Goal: Task Accomplishment & Management: Manage account settings

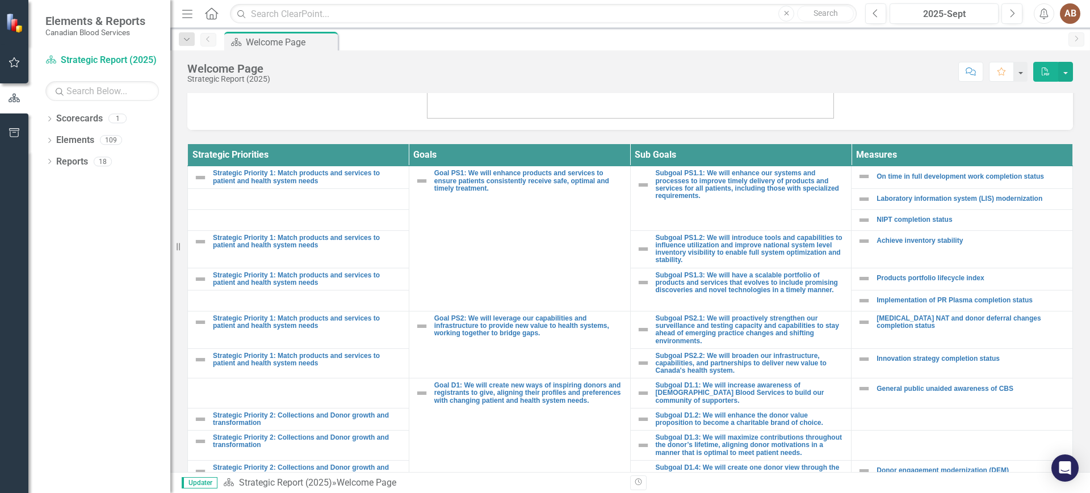
scroll to position [428, 0]
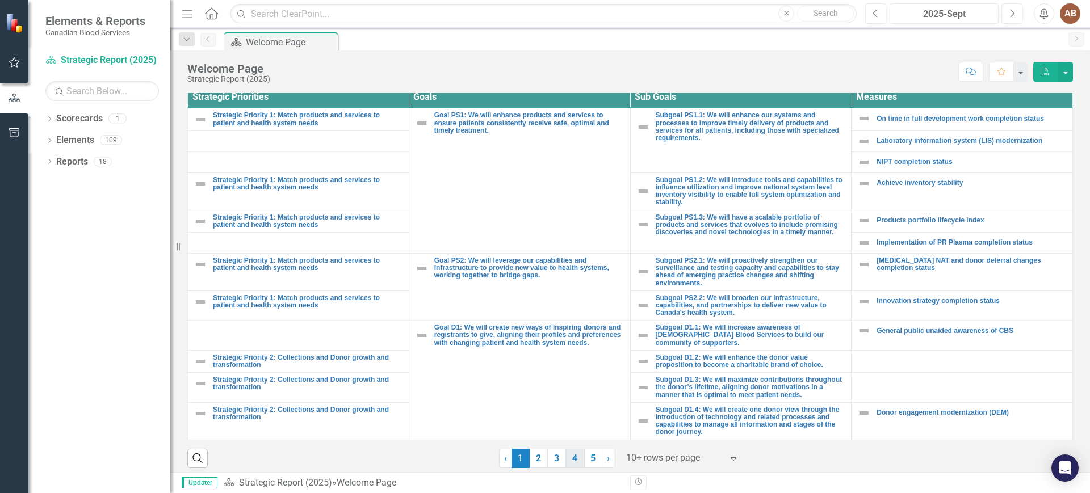
click at [566, 455] on link "4" at bounding box center [575, 458] width 18 height 19
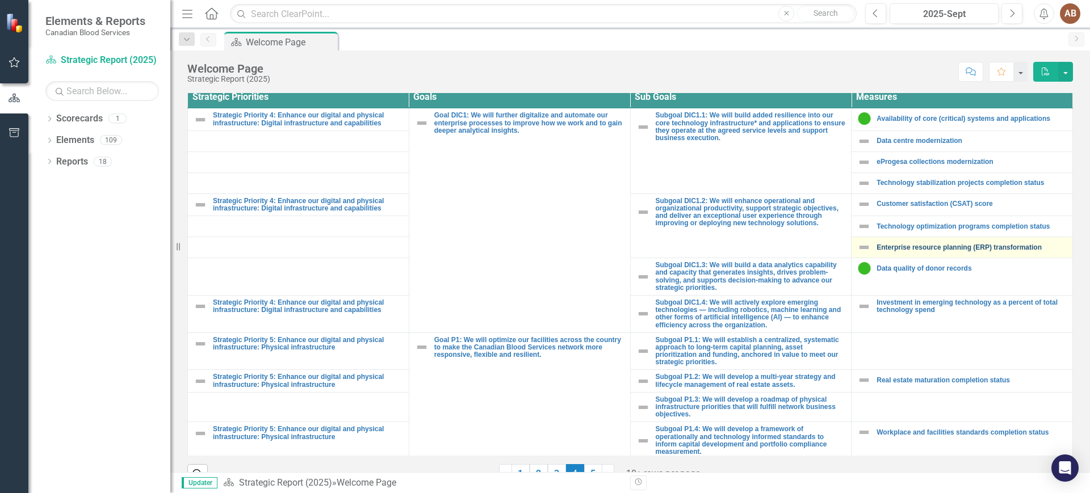
click at [988, 249] on link "Enterprise resource planning (ERP) transformation" at bounding box center [971, 247] width 190 height 7
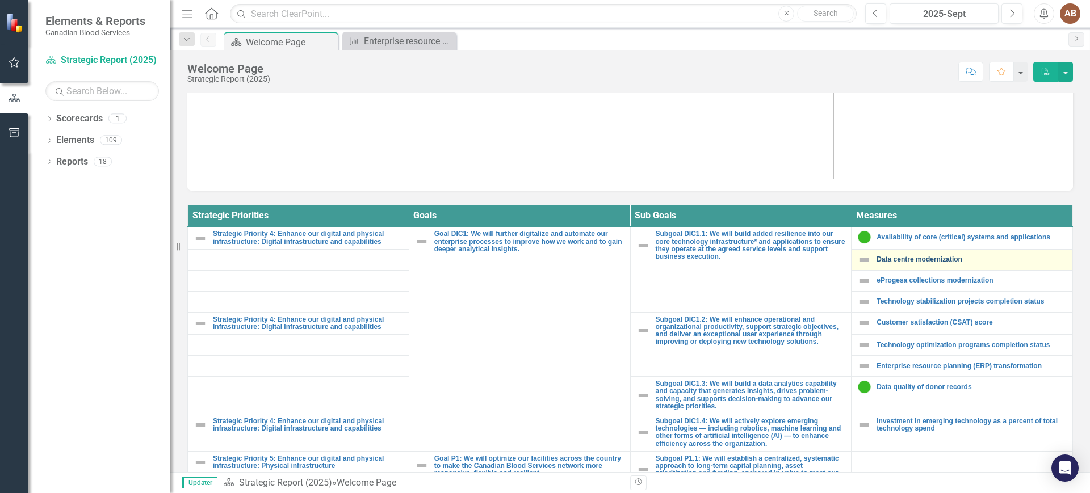
click at [888, 262] on link "Data centre modernization" at bounding box center [971, 259] width 190 height 7
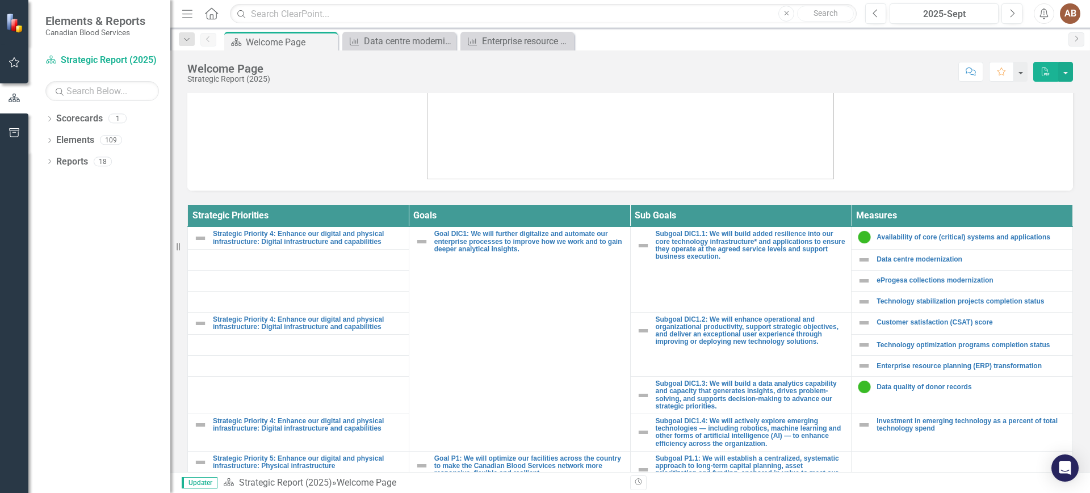
click at [1053, 178] on div at bounding box center [629, 83] width 885 height 213
click at [977, 286] on div "eProgesa collections modernization" at bounding box center [961, 281] width 209 height 14
click at [977, 281] on link "eProgesa collections modernization" at bounding box center [971, 280] width 190 height 7
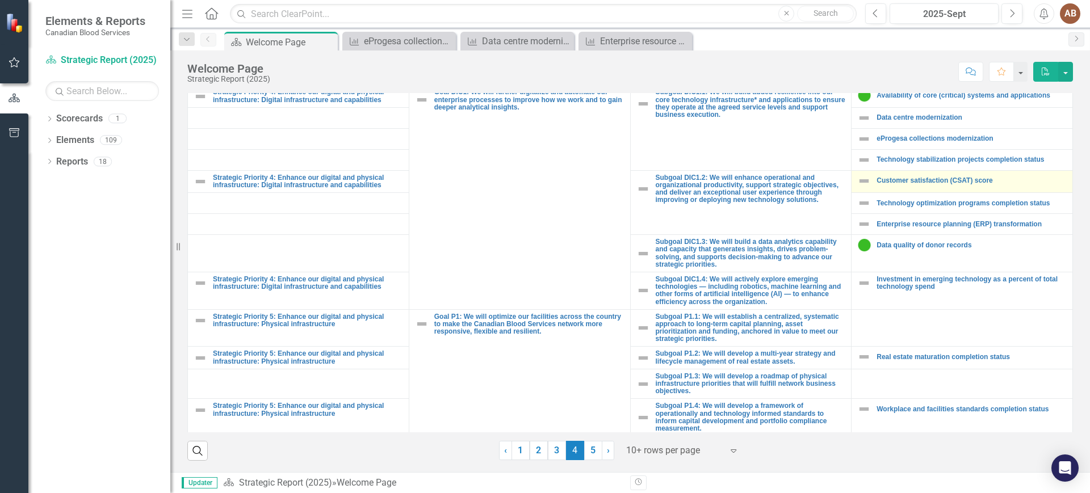
scroll to position [381, 0]
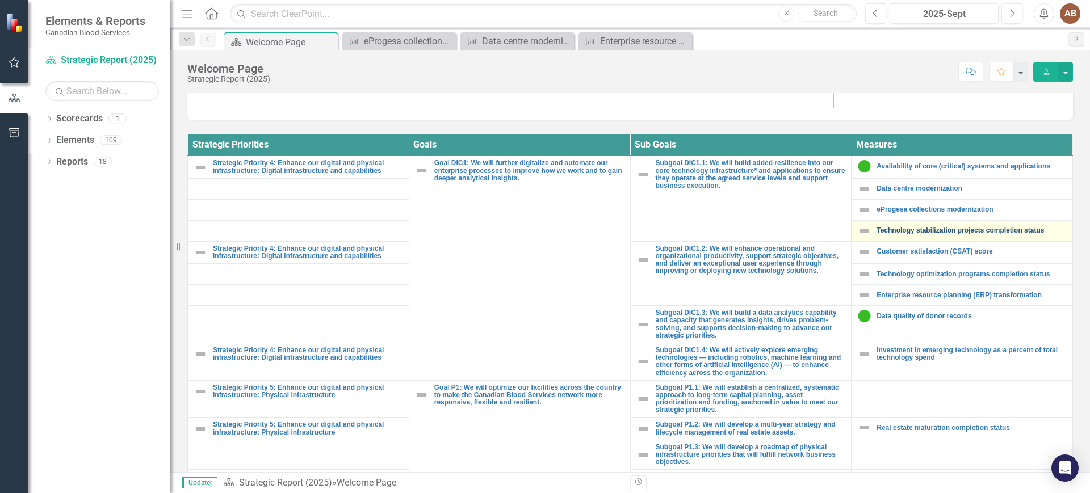
click at [946, 228] on link "Technology stabilization projects completion status" at bounding box center [971, 230] width 190 height 7
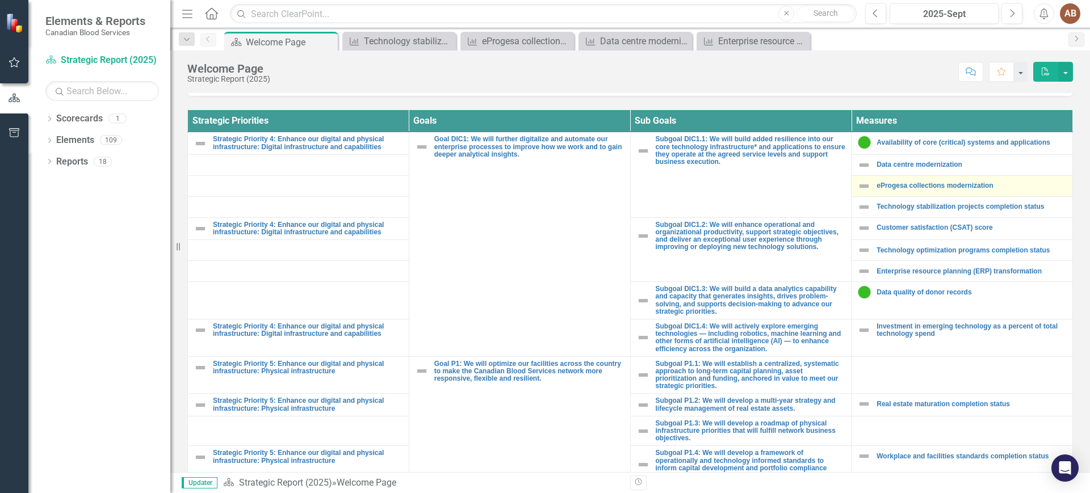
scroll to position [381, 0]
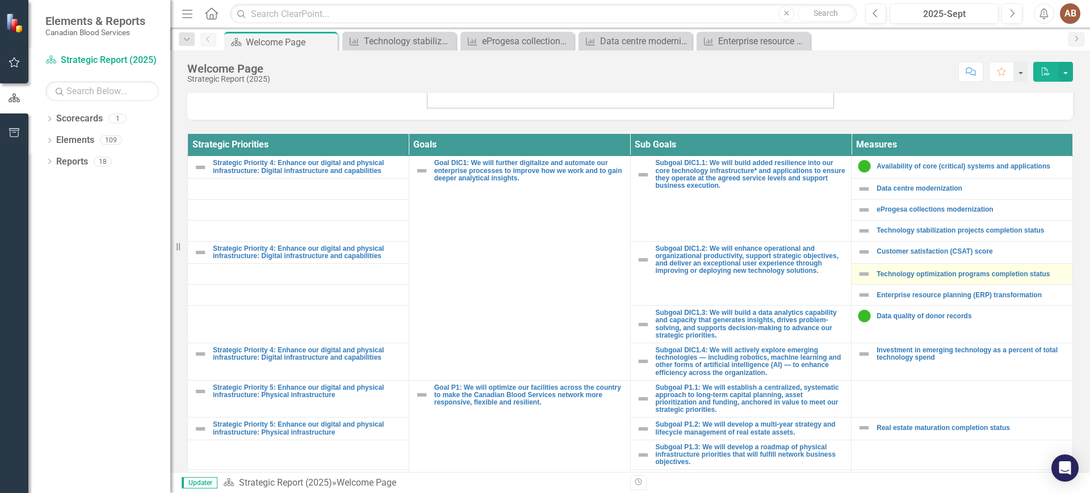
click at [948, 279] on div "Technology optimization programs completion status" at bounding box center [961, 274] width 209 height 14
click at [976, 276] on link "Technology optimization programs completion status" at bounding box center [971, 274] width 190 height 7
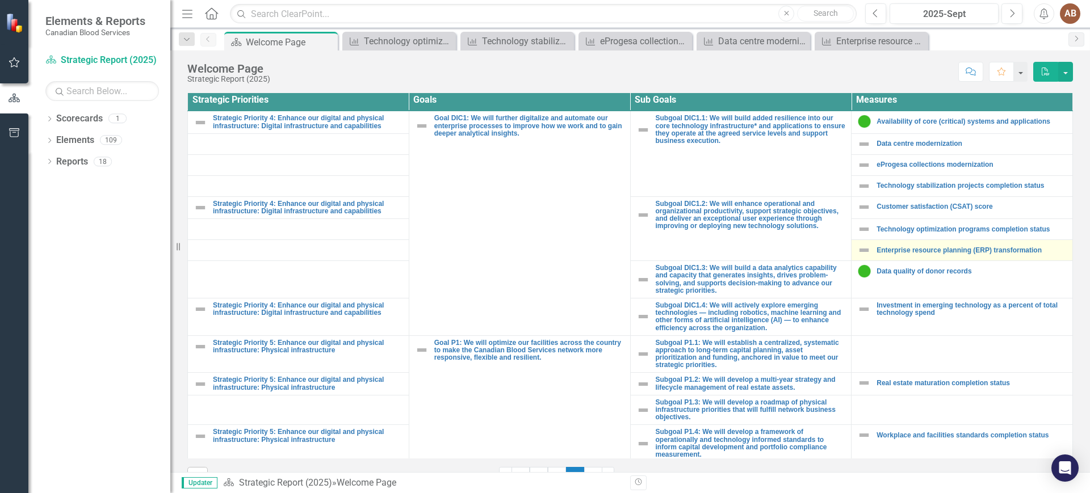
scroll to position [71, 0]
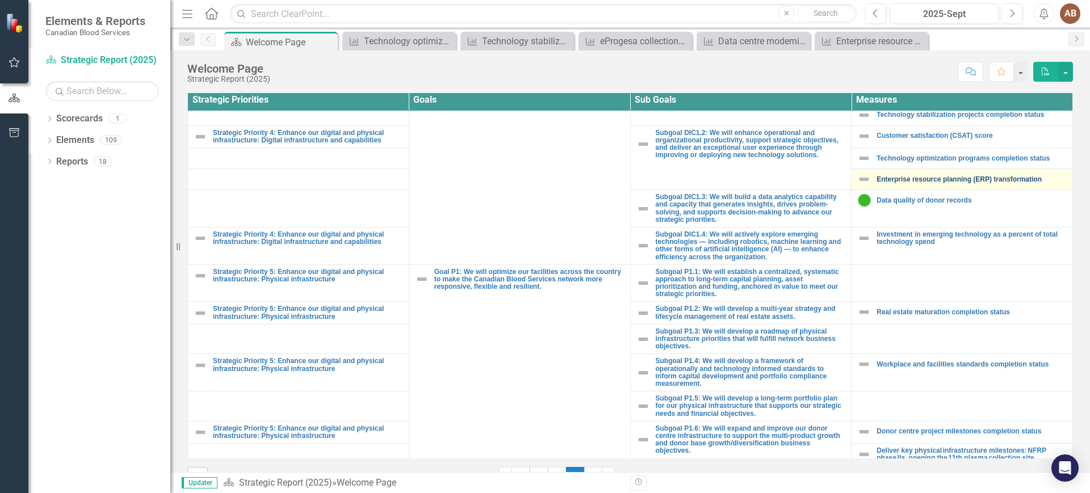
click at [974, 179] on link "Enterprise resource planning (ERP) transformation" at bounding box center [971, 179] width 190 height 7
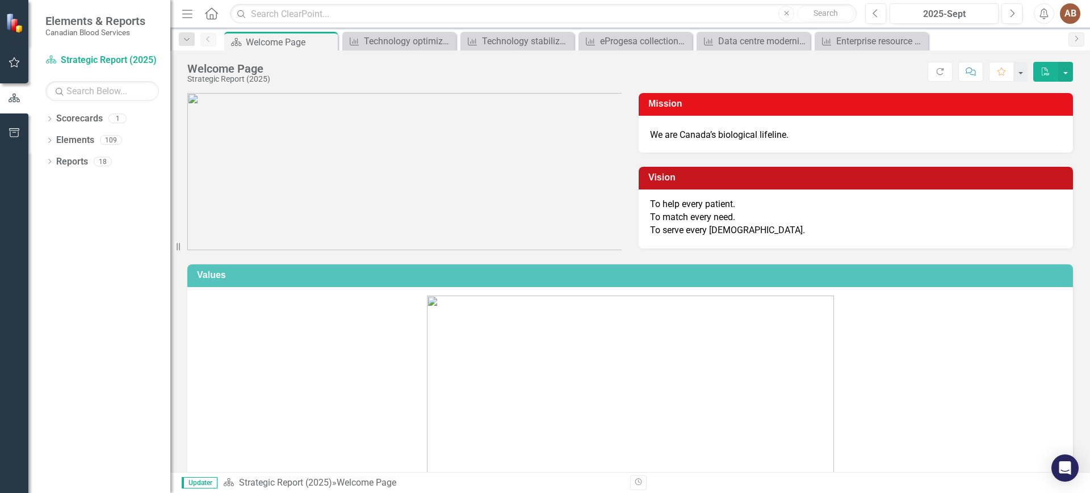
click at [972, 246] on div "To help every patient. To match every need. To serve every [DEMOGRAPHIC_DATA]." at bounding box center [855, 219] width 434 height 59
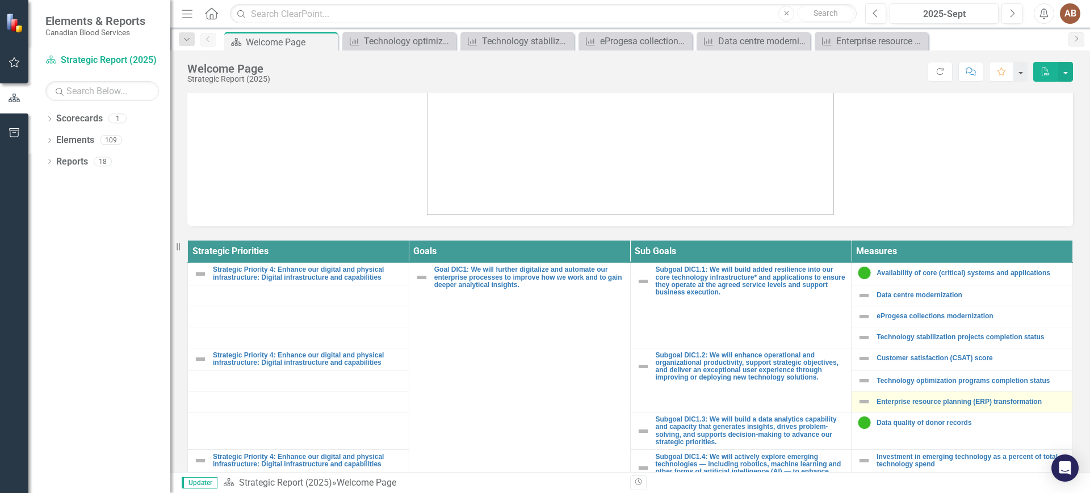
scroll to position [355, 0]
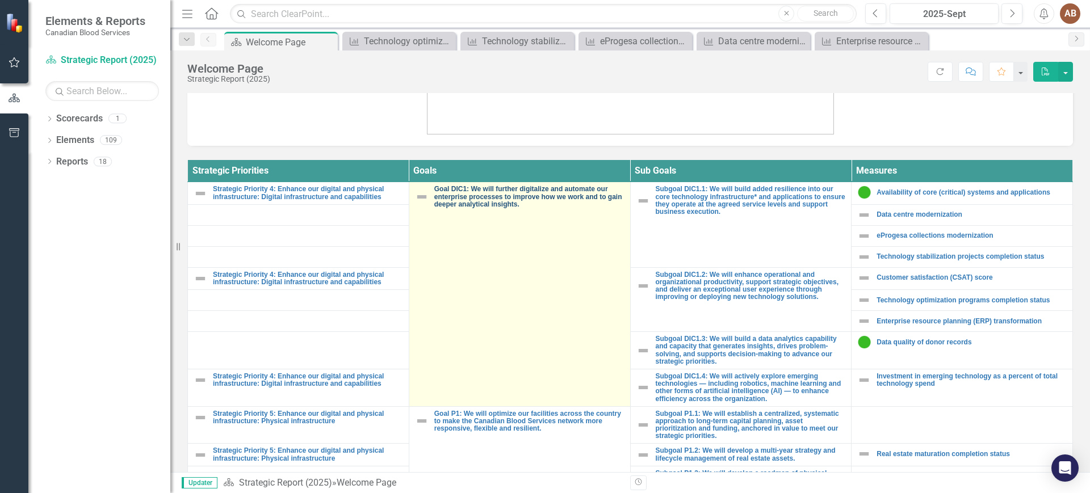
click at [483, 198] on link "Goal DIC1: We will further digitalize and automate our enterprise processes to …" at bounding box center [529, 197] width 190 height 23
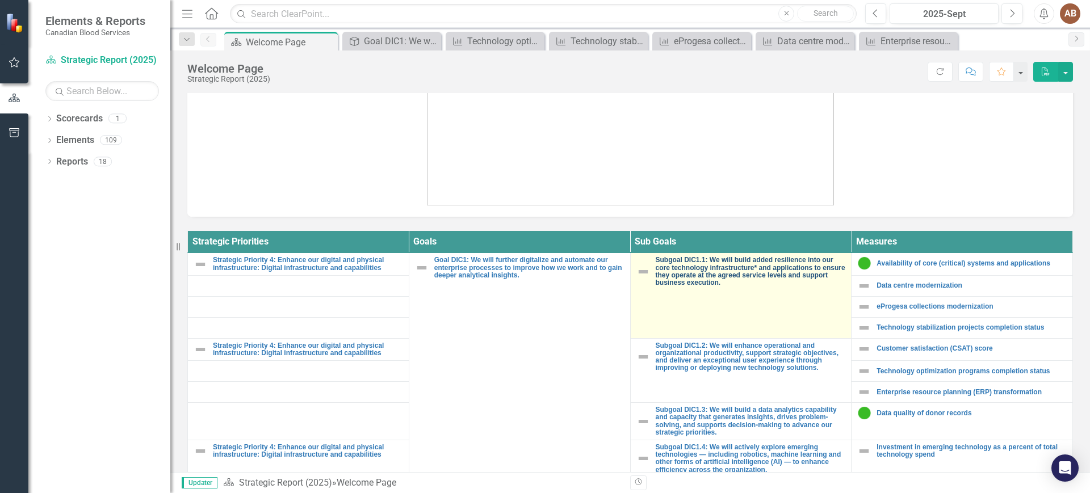
click at [715, 268] on link "Subgoal DIC1.1: We will build added resilience into our core technology infrast…" at bounding box center [750, 272] width 190 height 30
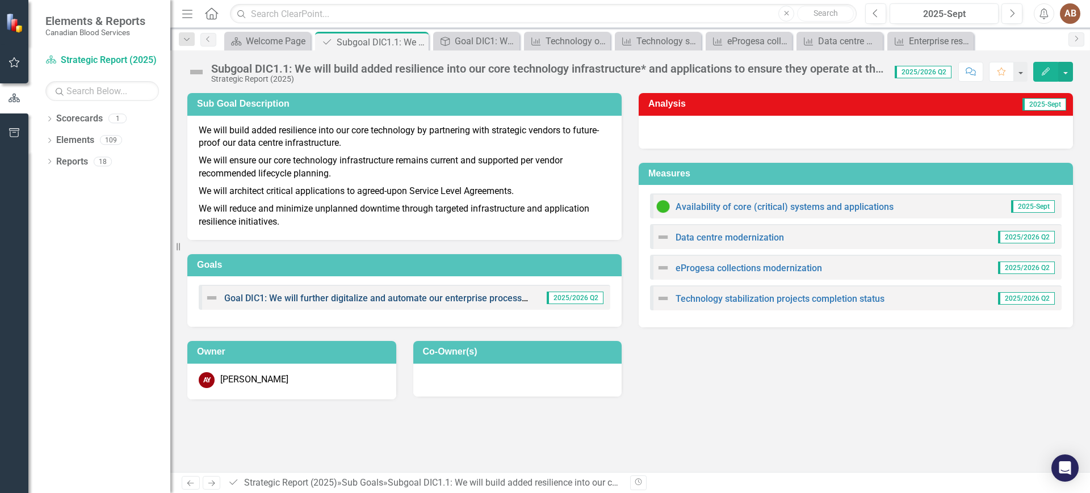
click at [291, 299] on link "Goal DIC1: We will further digitalize and automate our enterprise processes to …" at bounding box center [506, 298] width 565 height 11
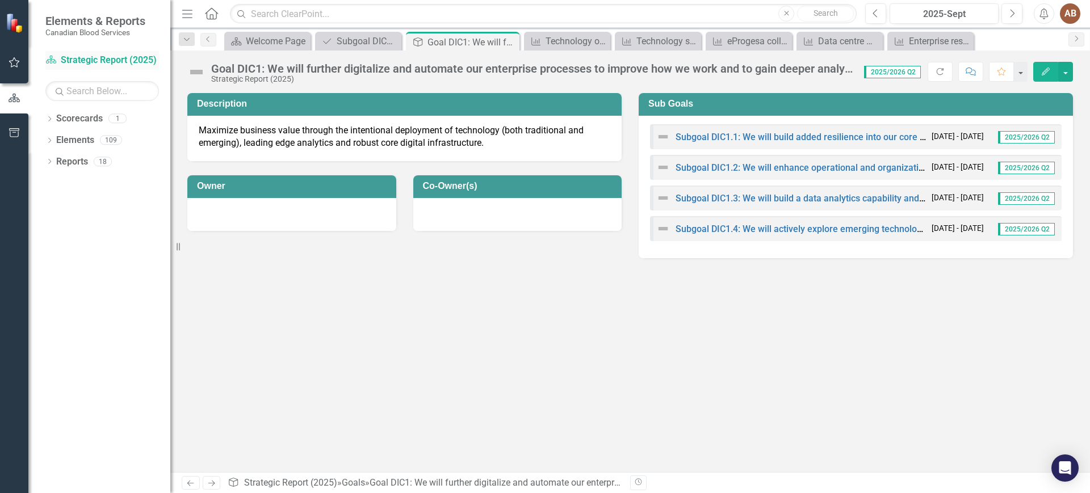
click at [80, 60] on link "Scorecard Strategic Report (2025)" at bounding box center [102, 60] width 114 height 13
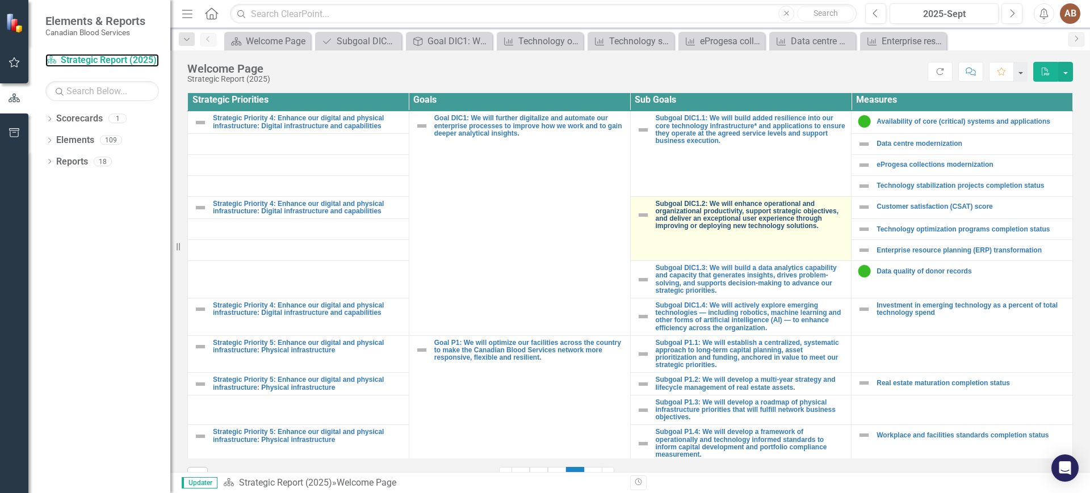
scroll to position [355, 0]
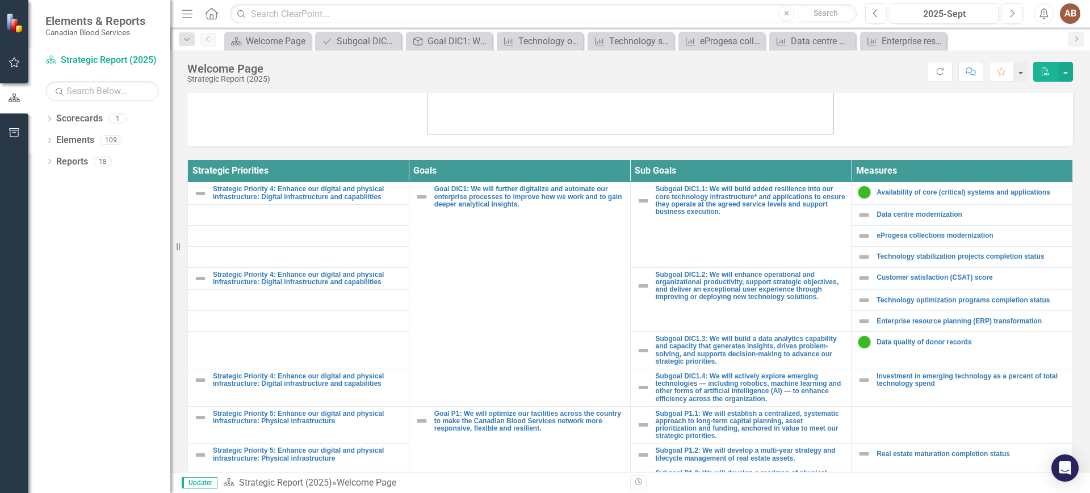
click at [1065, 183] on div "Strategic Priorities Goals Sub Goals Measures Strategic Priority 4: Enhance our…" at bounding box center [630, 352] width 902 height 412
click at [1071, 152] on div "Strategic Priorities Goals Sub Goals Measures Strategic Priority 4: Enhance our…" at bounding box center [630, 352] width 902 height 412
drag, startPoint x: 1067, startPoint y: 143, endPoint x: 1060, endPoint y: 144, distance: 6.8
click at [1067, 143] on div "Values" at bounding box center [630, 21] width 902 height 250
click at [923, 278] on link "Customer satisfaction (CSAT) score" at bounding box center [971, 277] width 190 height 7
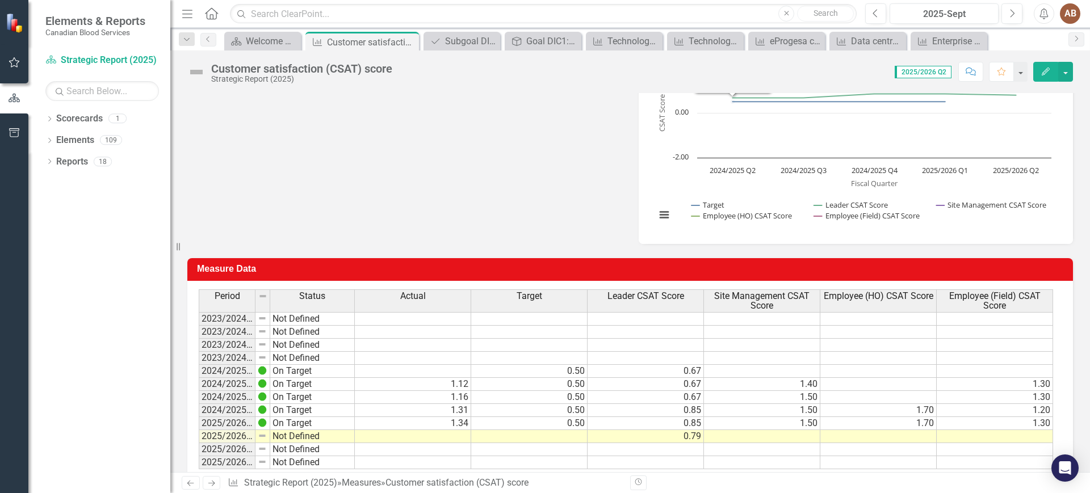
scroll to position [309, 0]
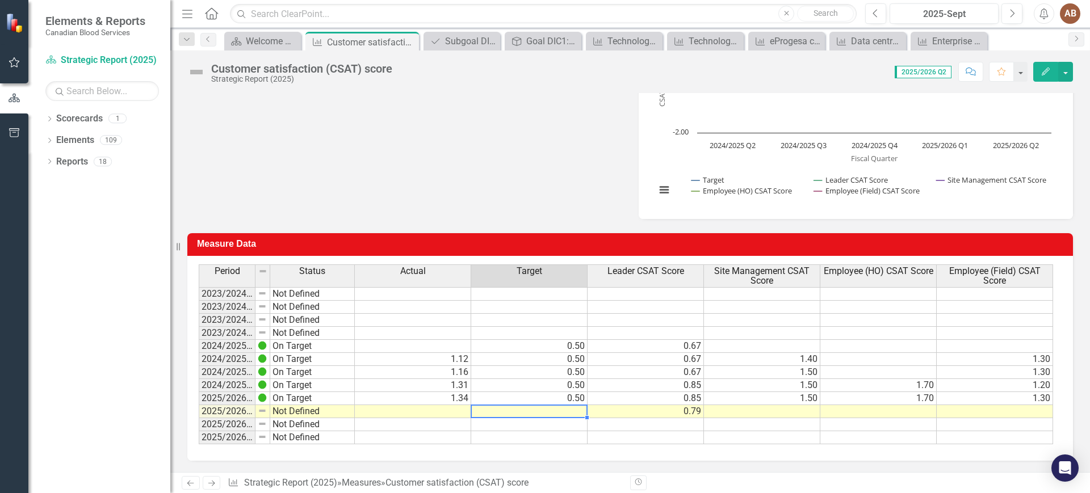
click at [199, 417] on div "Period Status Actual Target Leader CSAT Score Site Management CSAT Score Employ…" at bounding box center [199, 354] width 0 height 180
click at [543, 414] on td at bounding box center [529, 411] width 116 height 13
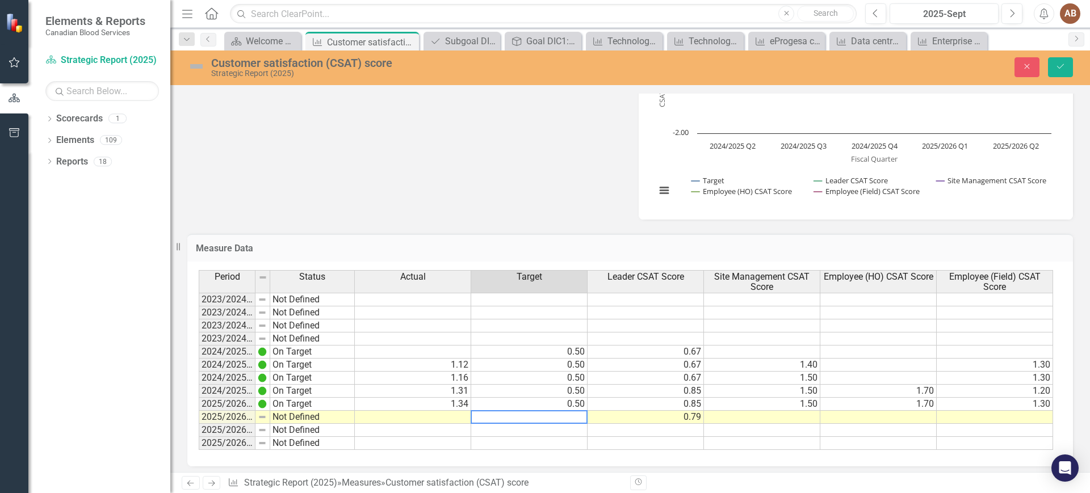
click at [543, 414] on textarea at bounding box center [528, 417] width 117 height 14
type textarea "0.5"
click at [1017, 417] on td at bounding box center [994, 417] width 116 height 13
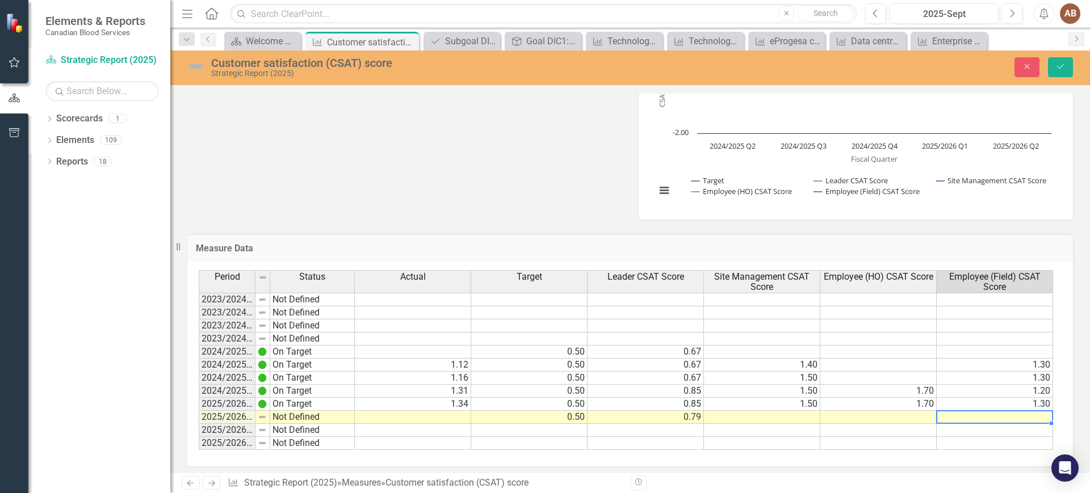
click at [1017, 417] on td at bounding box center [994, 417] width 116 height 13
type textarea "1.3"
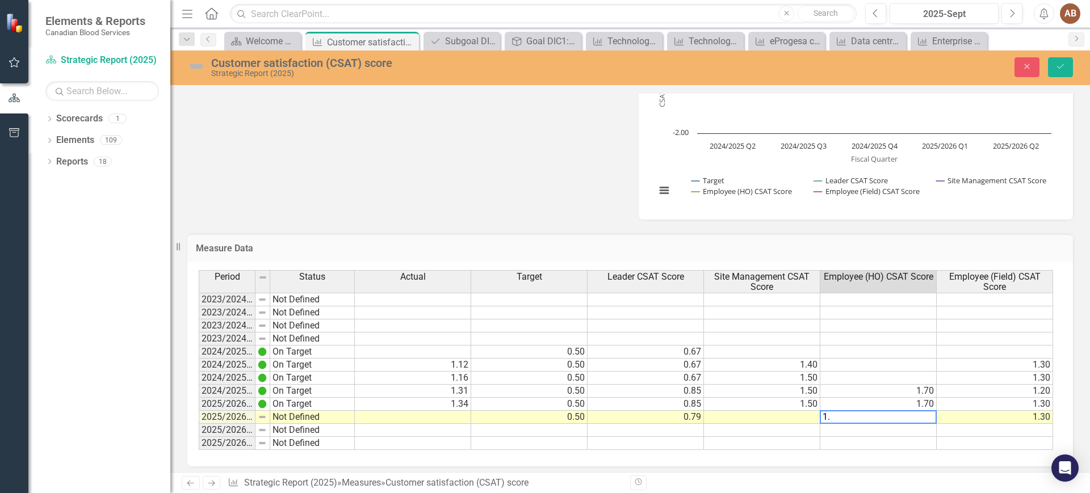
type textarea "1.1"
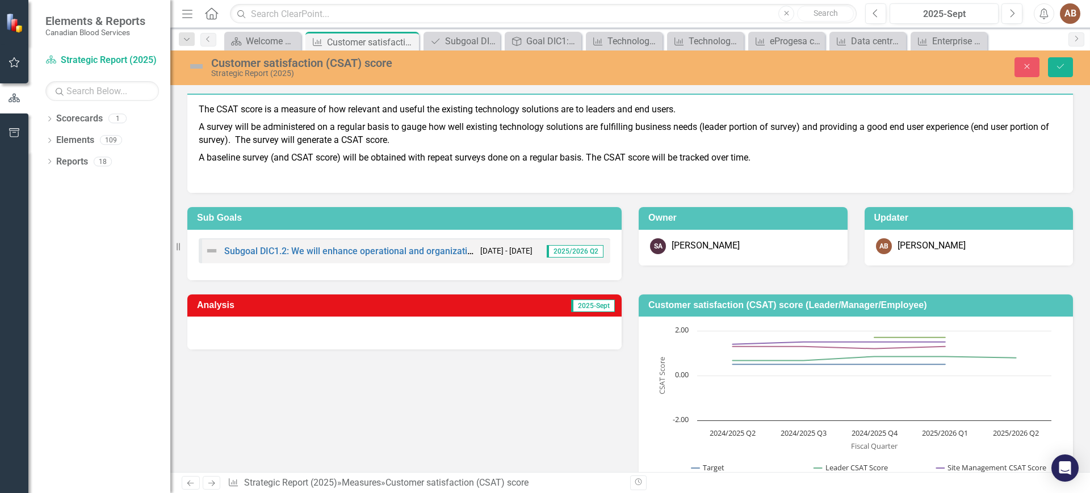
scroll to position [0, 0]
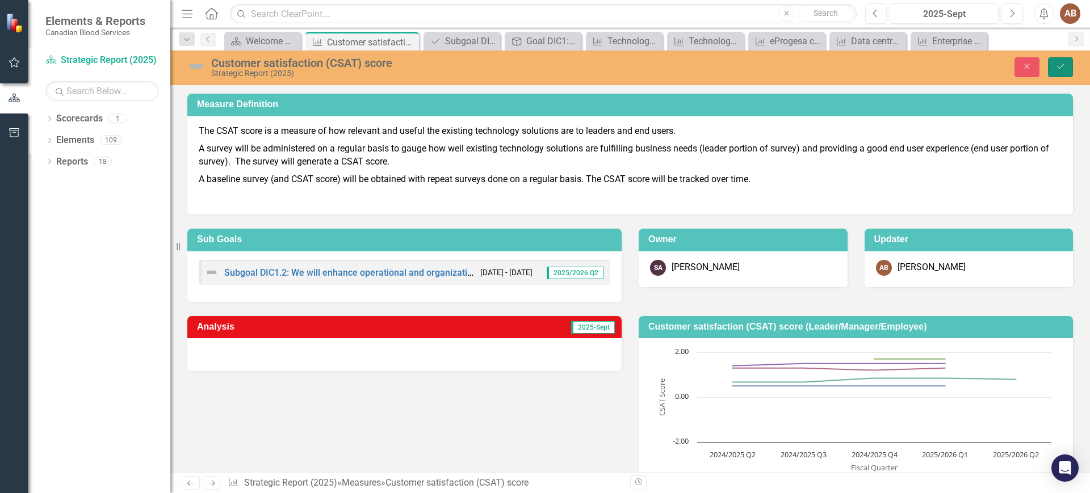
drag, startPoint x: 1066, startPoint y: 61, endPoint x: 627, endPoint y: 366, distance: 534.6
click at [1066, 61] on button "Save" at bounding box center [1060, 67] width 25 height 20
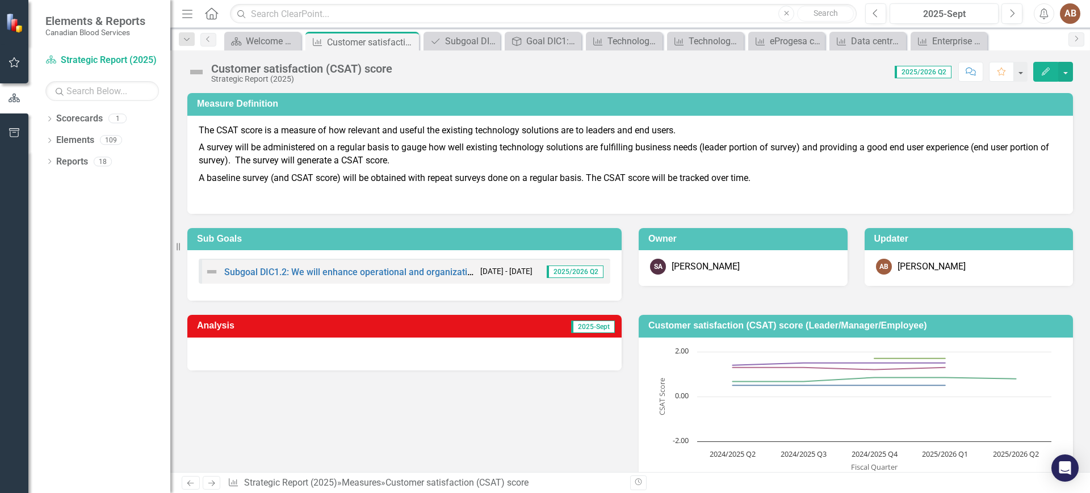
scroll to position [309, 0]
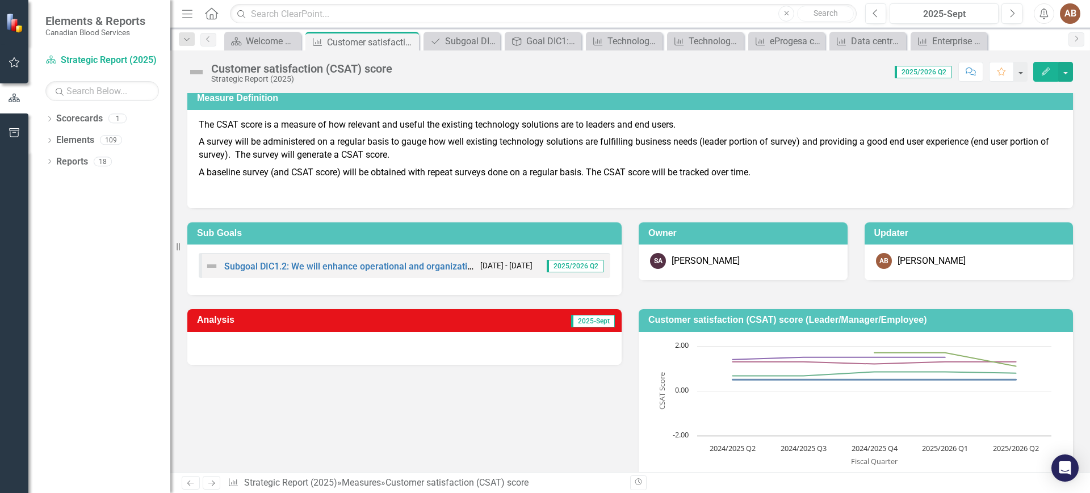
scroll to position [309, 0]
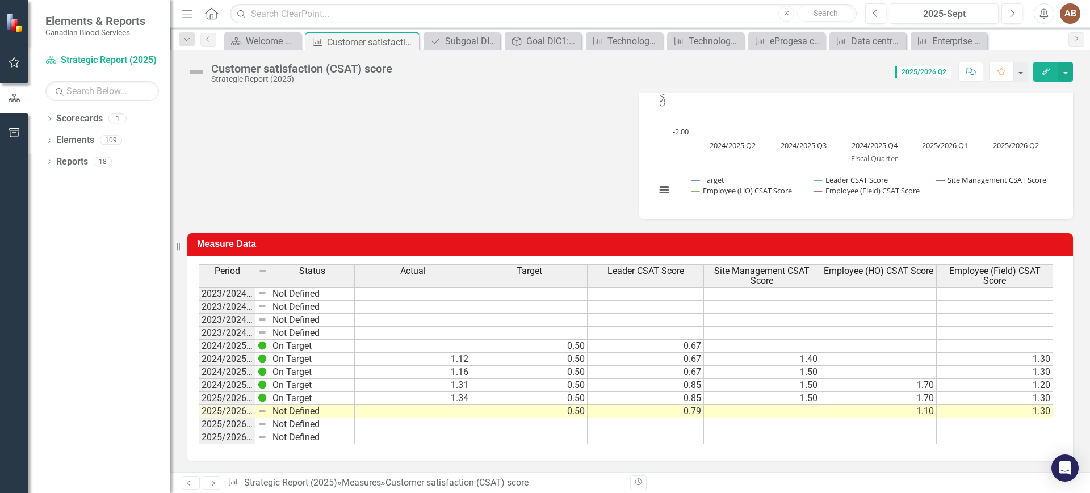
click at [1018, 413] on td "1.30" at bounding box center [994, 411] width 116 height 13
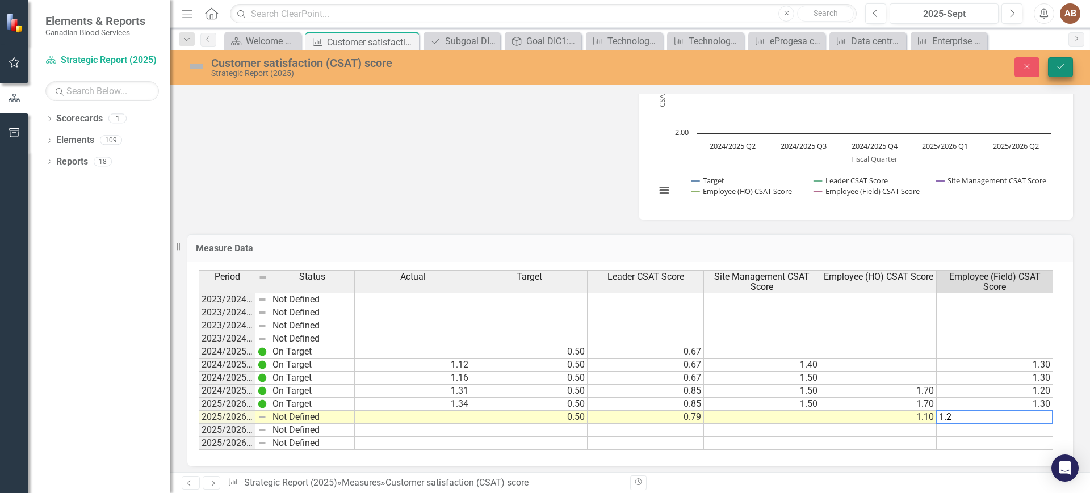
type textarea "1.2"
click at [1057, 66] on icon "Save" at bounding box center [1060, 66] width 10 height 8
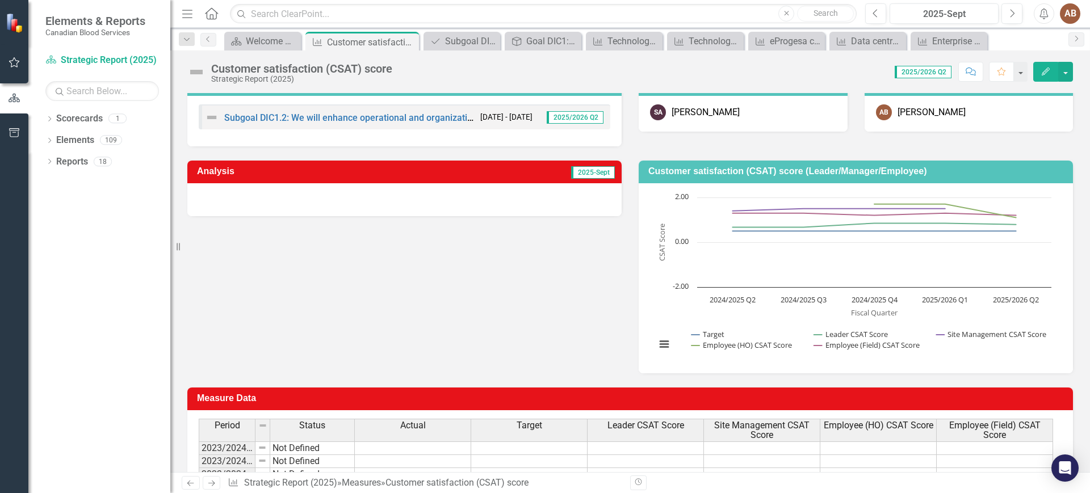
scroll to position [142, 0]
